Goal: Task Accomplishment & Management: Manage account settings

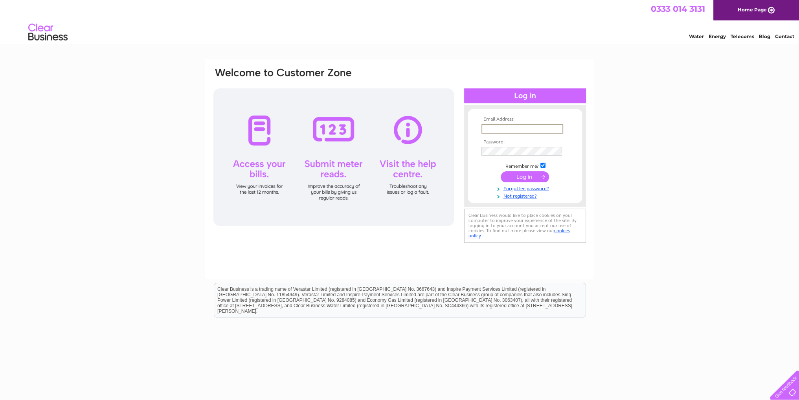
click at [556, 126] on input "text" at bounding box center [523, 128] width 82 height 9
type input "harlequingold@hotmail.com"
click at [532, 180] on input "submit" at bounding box center [525, 176] width 48 height 11
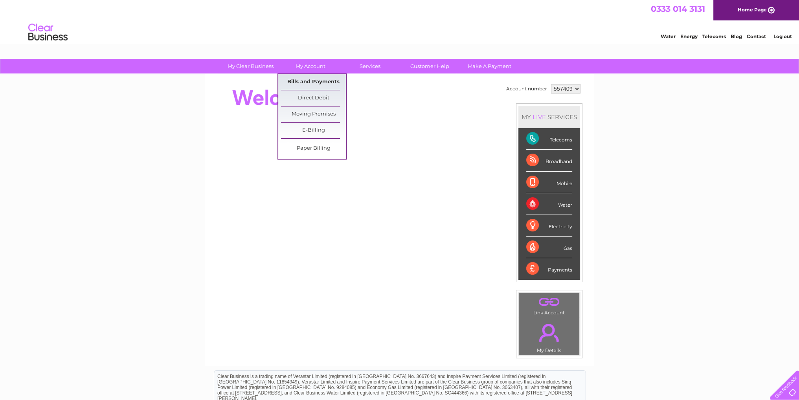
click at [305, 77] on link "Bills and Payments" at bounding box center [313, 82] width 65 height 16
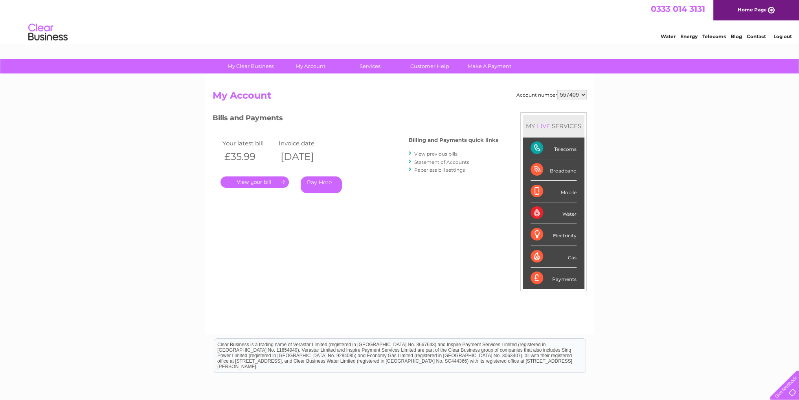
click at [258, 183] on link "." at bounding box center [255, 182] width 68 height 11
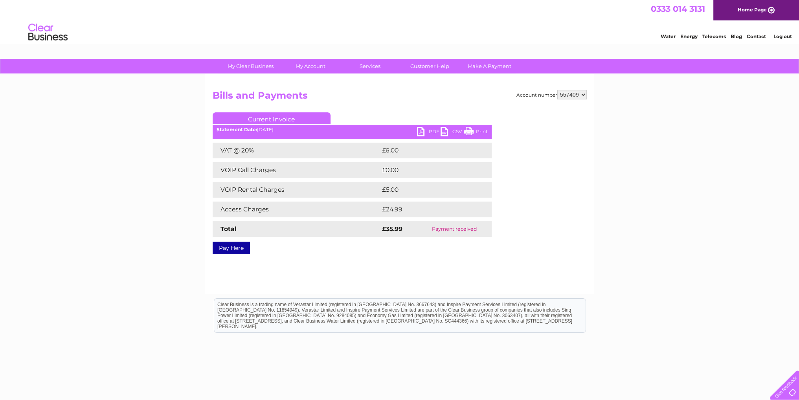
click at [432, 136] on link "PDF" at bounding box center [429, 132] width 24 height 11
